Goal: Information Seeking & Learning: Understand process/instructions

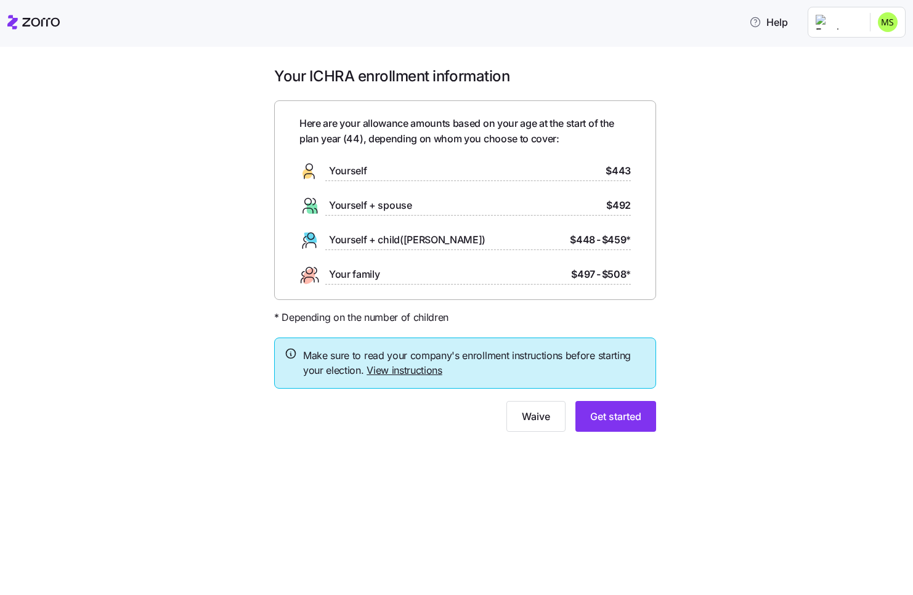
click at [370, 359] on link "View instructions" at bounding box center [405, 370] width 76 height 12
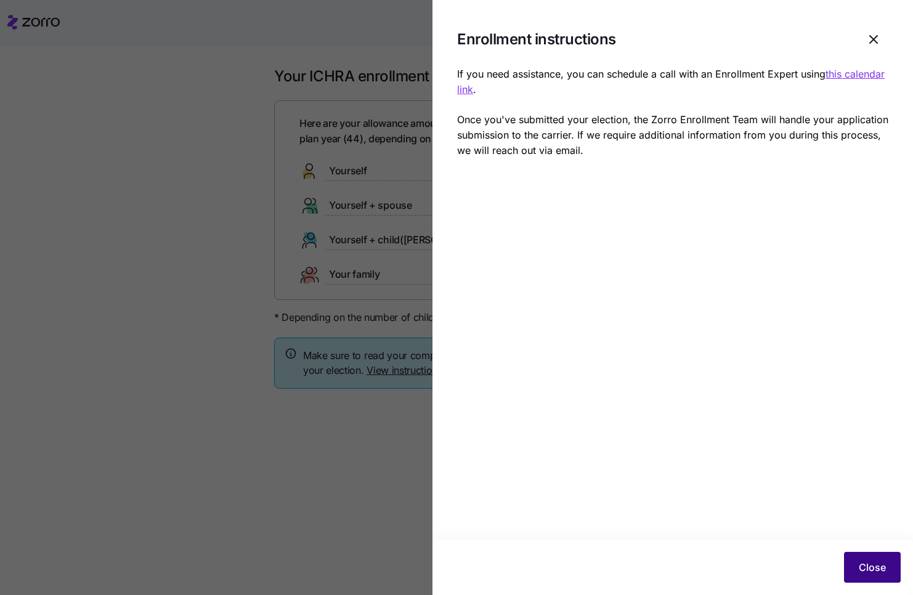
click at [370, 359] on span "Close" at bounding box center [872, 567] width 27 height 15
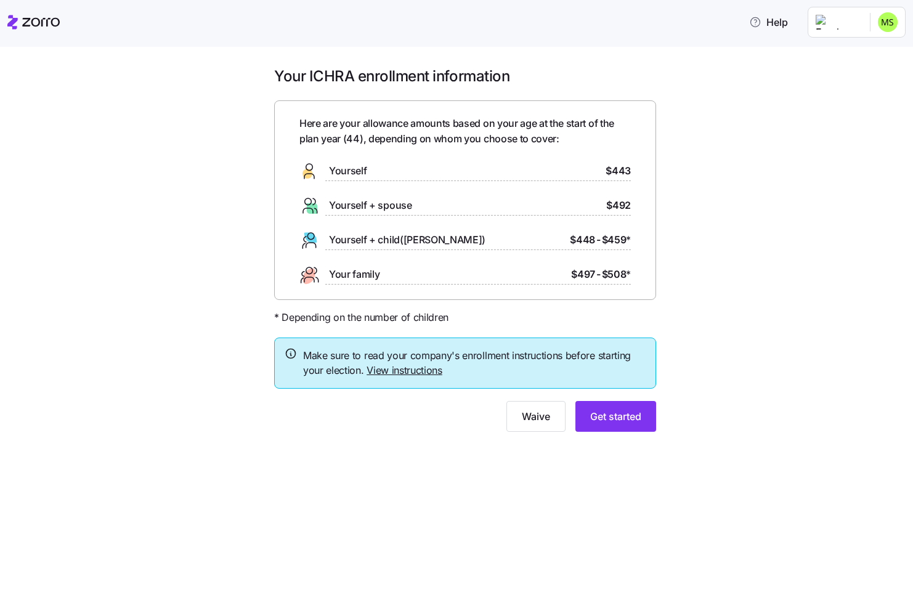
click at [370, 30] on html "Help Your ICHRA enrollment information Here are your allowance amounts based on…" at bounding box center [456, 294] width 913 height 588
click at [370, 76] on div "Log out" at bounding box center [855, 75] width 48 height 14
